Goal: Transaction & Acquisition: Purchase product/service

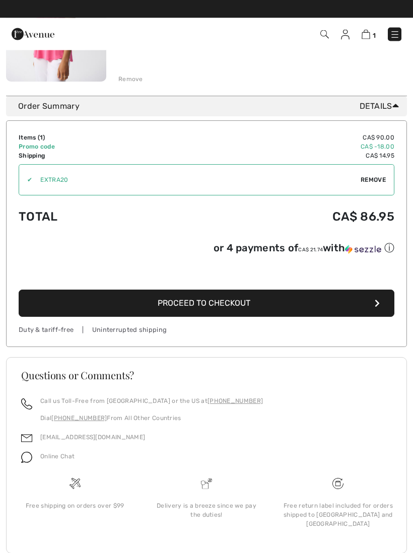
scroll to position [209, 0]
click at [247, 308] on span "Proceed to Checkout" at bounding box center [204, 304] width 93 height 10
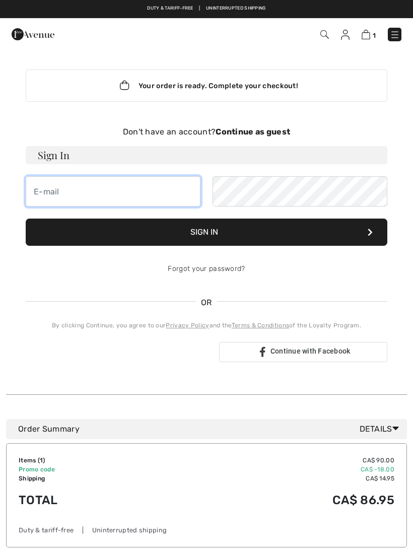
click at [146, 198] on input "email" at bounding box center [113, 191] width 175 height 30
click at [148, 198] on input "[EMAIL_ADDRESS][DOMAIN_NAME]" at bounding box center [113, 191] width 175 height 30
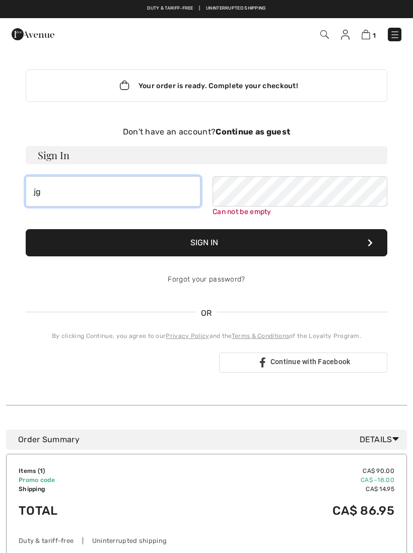
type input "j"
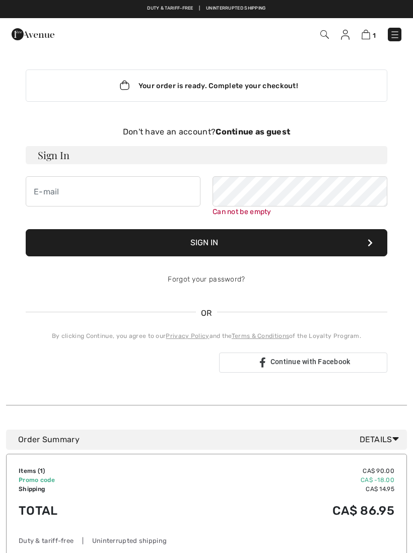
click at [256, 136] on strong "Continue as guest" at bounding box center [253, 132] width 75 height 10
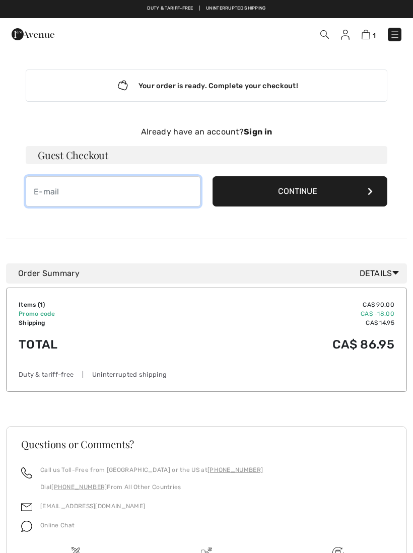
click at [122, 187] on input "email" at bounding box center [113, 191] width 175 height 30
type input "[EMAIL_ADDRESS][DOMAIN_NAME]"
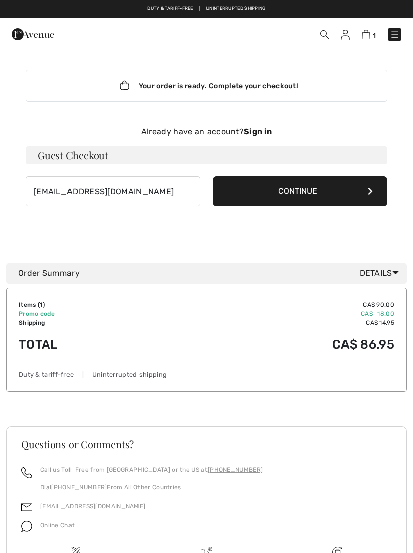
click at [291, 190] on button "Continue" at bounding box center [300, 191] width 175 height 30
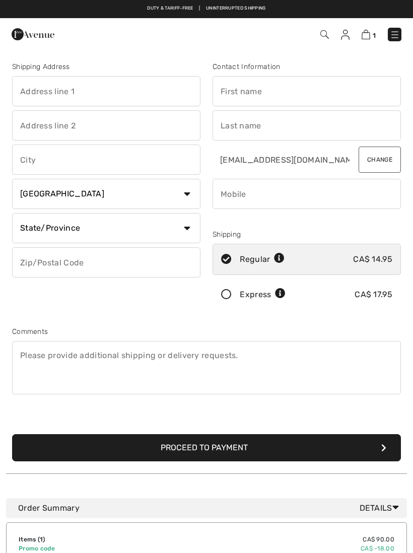
click at [110, 94] on input "text" at bounding box center [106, 91] width 188 height 30
click at [283, 86] on input "text" at bounding box center [307, 91] width 188 height 30
type input "[STREET_ADDRESS]"
type input "Mary"
click at [239, 128] on input "text" at bounding box center [307, 125] width 188 height 30
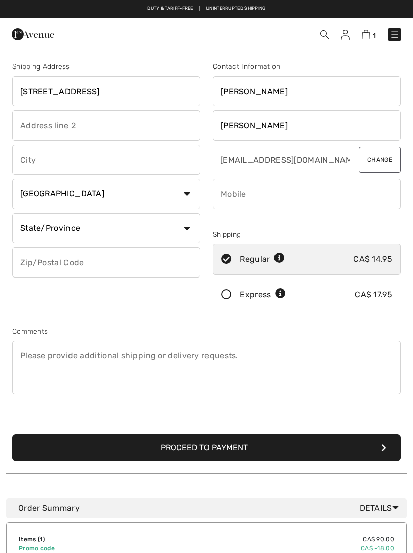
click at [104, 161] on input "text" at bounding box center [106, 160] width 188 height 30
type input "Taylor"
type input "Niagara on the Lake"
click at [185, 226] on select "State/Province Alberta British Columbia Manitoba New Brunswick Newfoundland and…" at bounding box center [106, 228] width 188 height 30
select select "ON"
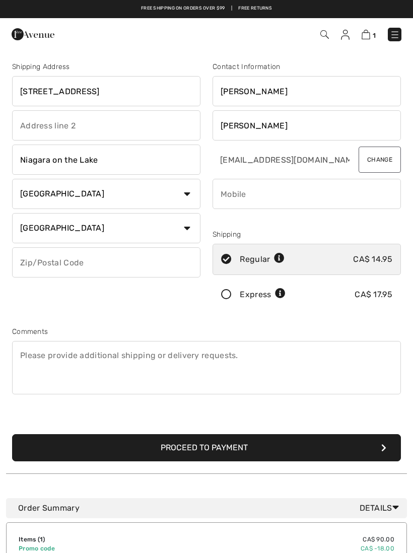
click at [159, 261] on input "text" at bounding box center [106, 262] width 188 height 30
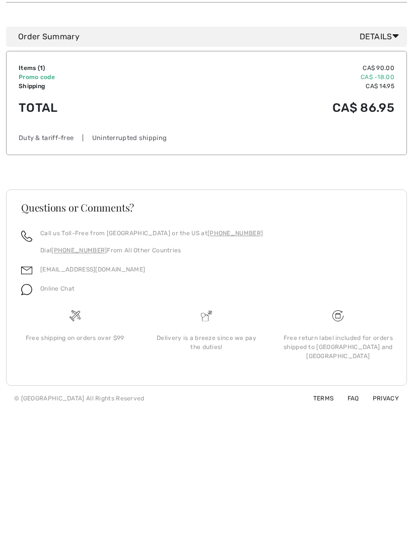
scroll to position [321, 0]
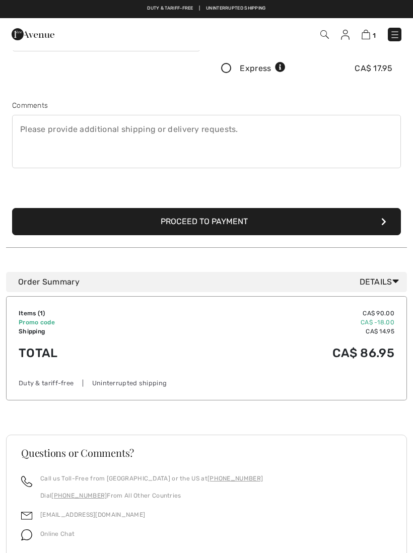
type input "L0S1J0"
click at [307, 222] on button "Proceed to Payment" at bounding box center [206, 221] width 389 height 27
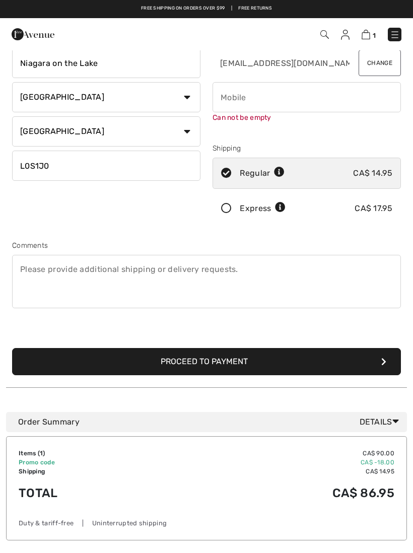
scroll to position [0, 0]
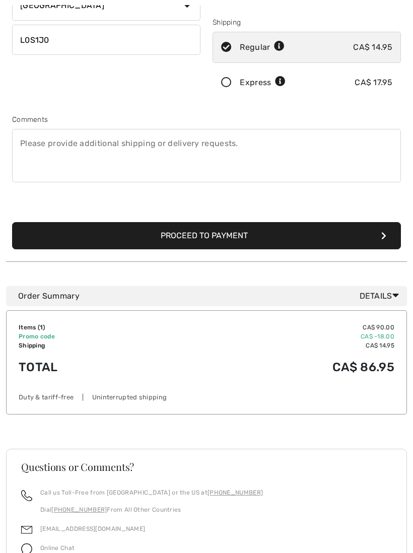
click at [377, 233] on button "Proceed to Payment" at bounding box center [206, 235] width 389 height 27
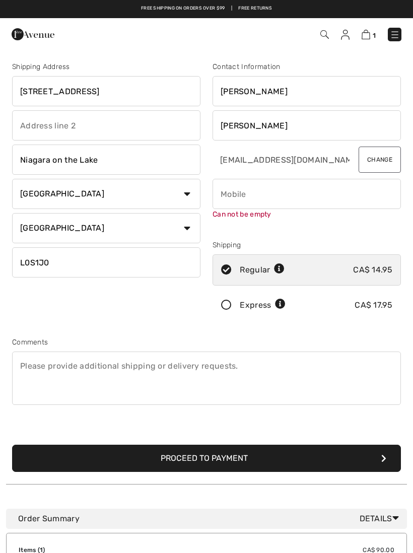
click at [265, 197] on input "phone" at bounding box center [307, 194] width 188 height 30
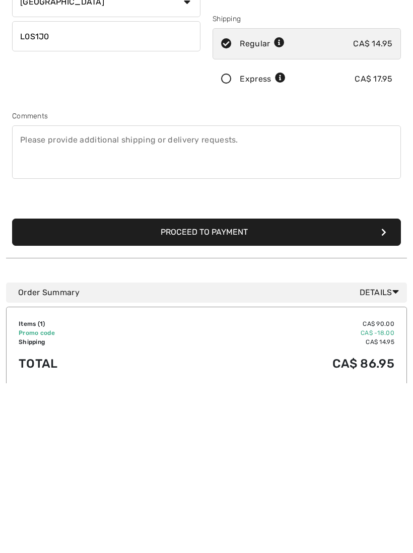
type input "4167286063"
click at [335, 389] on button "Proceed to Payment" at bounding box center [206, 402] width 389 height 27
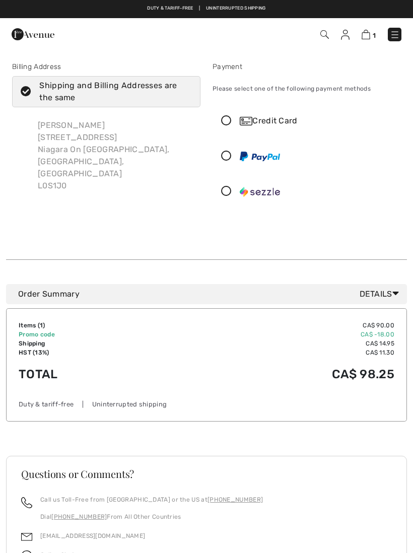
click at [225, 123] on icon at bounding box center [226, 121] width 27 height 11
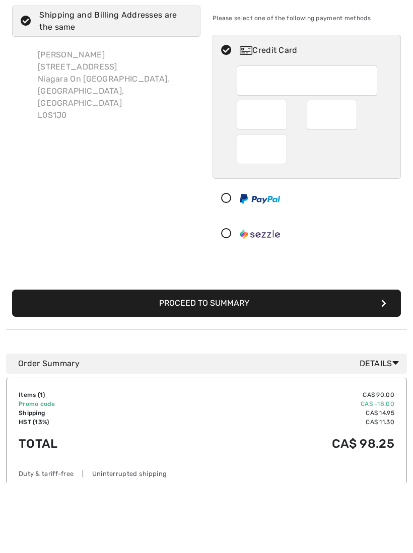
click at [222, 360] on button "Proceed to Summary" at bounding box center [206, 373] width 389 height 27
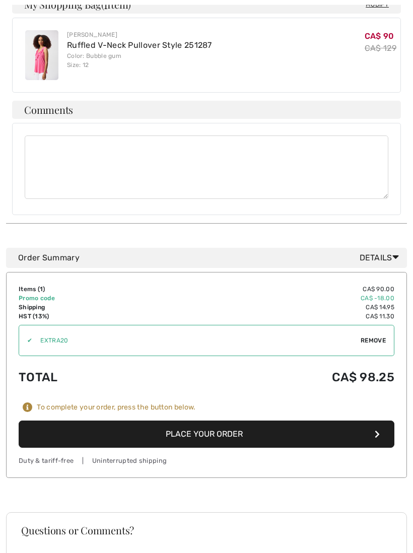
scroll to position [600, 0]
click at [250, 421] on button "Place Your Order" at bounding box center [207, 434] width 376 height 27
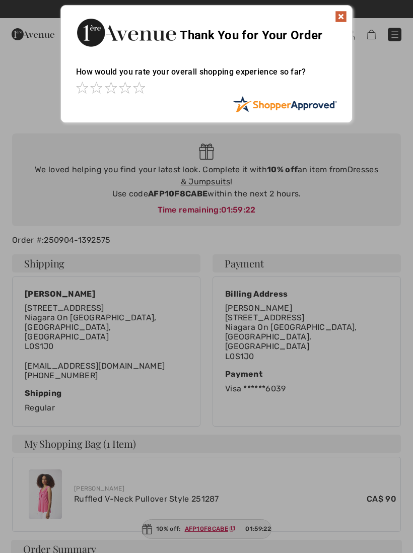
click at [339, 15] on img at bounding box center [341, 17] width 12 height 12
